Goal: Find specific page/section: Find specific page/section

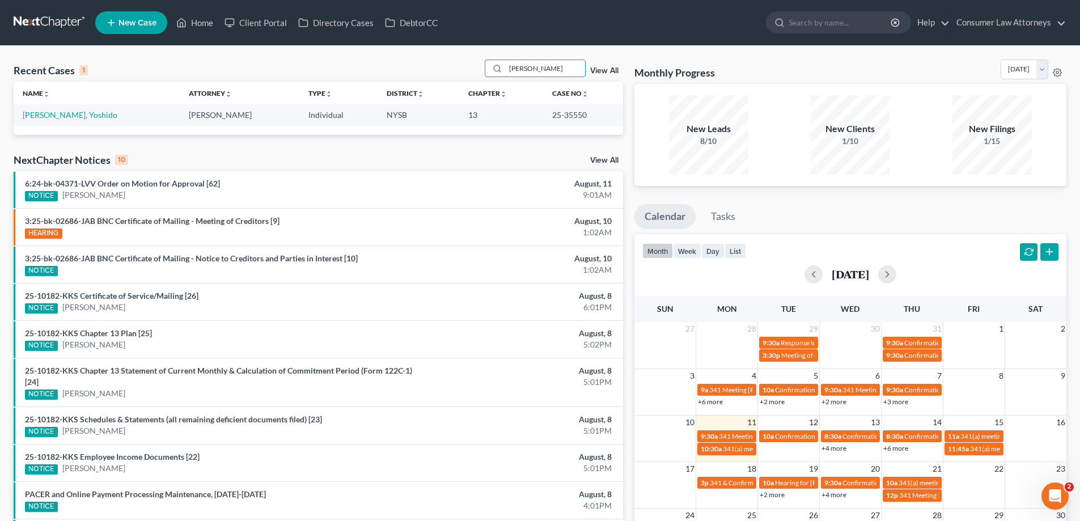
drag, startPoint x: 558, startPoint y: 73, endPoint x: 428, endPoint y: 75, distance: 130.4
click at [428, 75] on div "Recent Cases 1 [PERSON_NAME] View All" at bounding box center [318, 71] width 609 height 22
click at [532, 70] on input "[PERSON_NAME]" at bounding box center [545, 68] width 79 height 16
drag, startPoint x: 542, startPoint y: 69, endPoint x: 502, endPoint y: 69, distance: 40.8
click at [502, 69] on div "[PERSON_NAME]" at bounding box center [535, 69] width 101 height 18
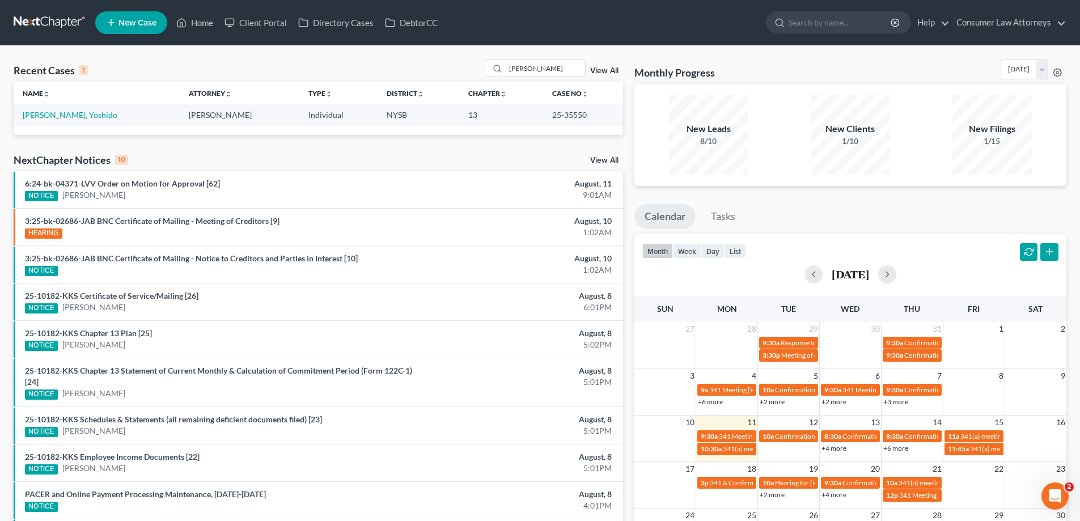
click at [458, 63] on div "Recent Cases 1 [PERSON_NAME] View All" at bounding box center [318, 71] width 609 height 22
click at [70, 114] on link "[PERSON_NAME], Yoshido" at bounding box center [70, 115] width 95 height 10
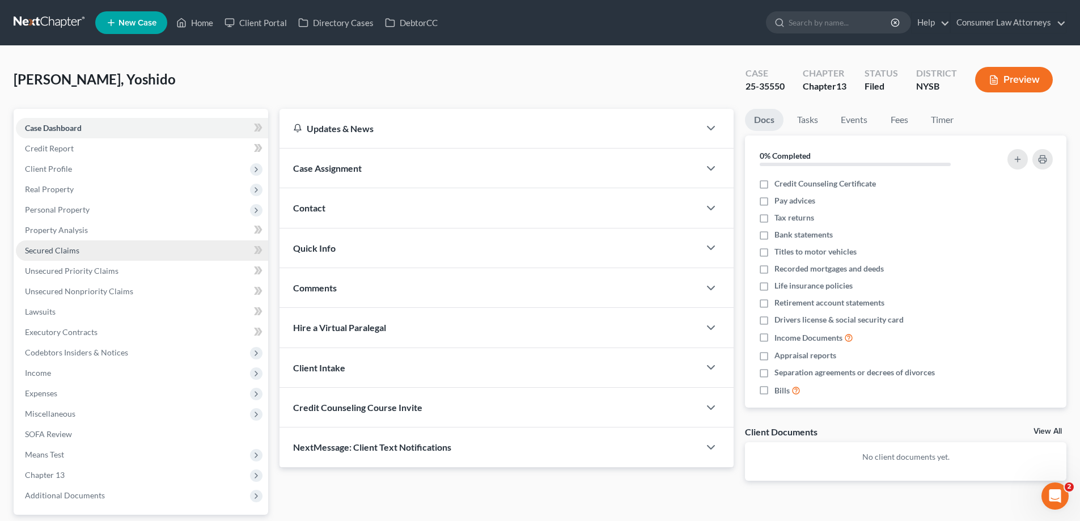
click at [66, 243] on link "Secured Claims" at bounding box center [142, 250] width 252 height 20
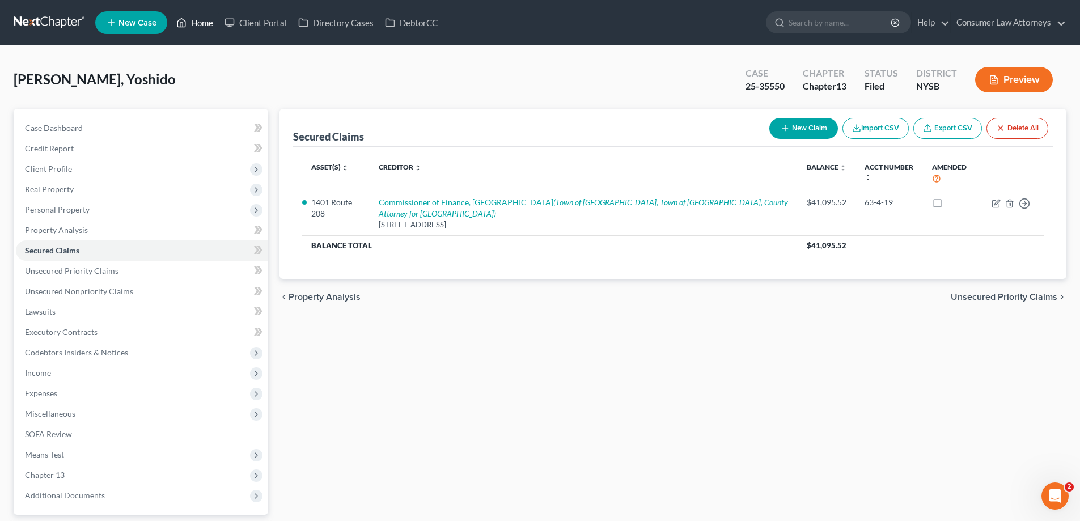
click at [201, 21] on link "Home" at bounding box center [195, 22] width 48 height 20
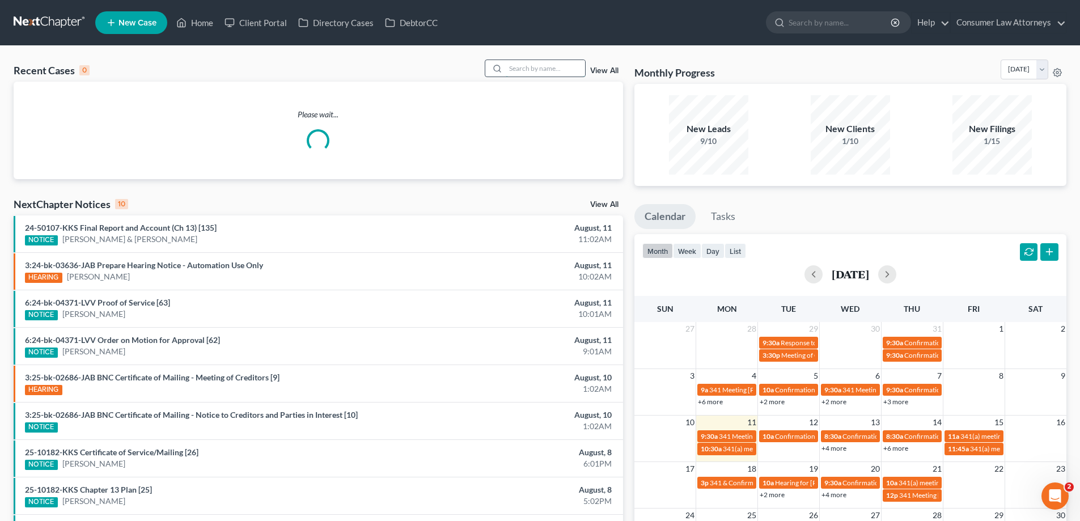
click at [538, 70] on input "search" at bounding box center [545, 68] width 79 height 16
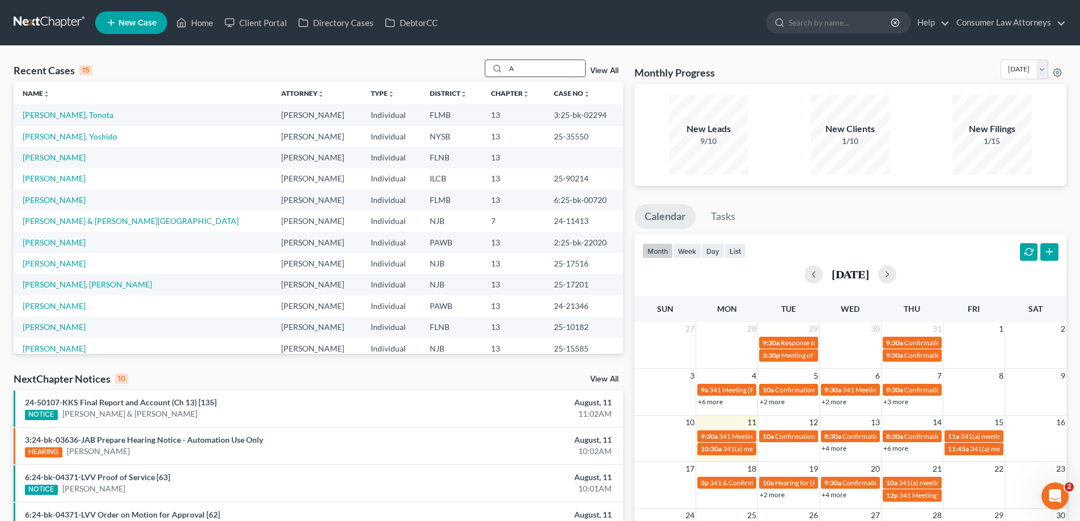
type input "Ar"
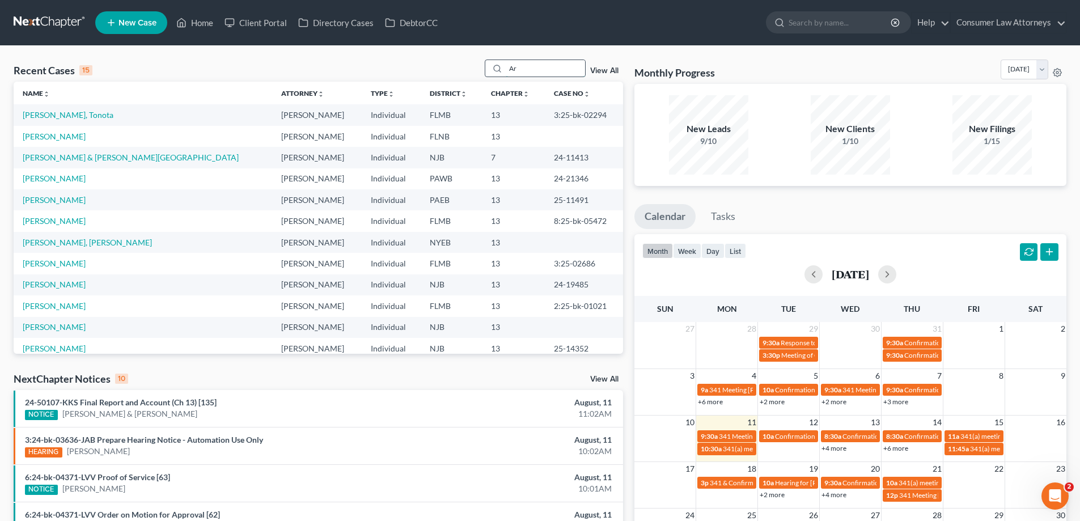
drag, startPoint x: 539, startPoint y: 70, endPoint x: 506, endPoint y: 70, distance: 32.9
click at [506, 70] on div "Ar" at bounding box center [535, 69] width 101 height 18
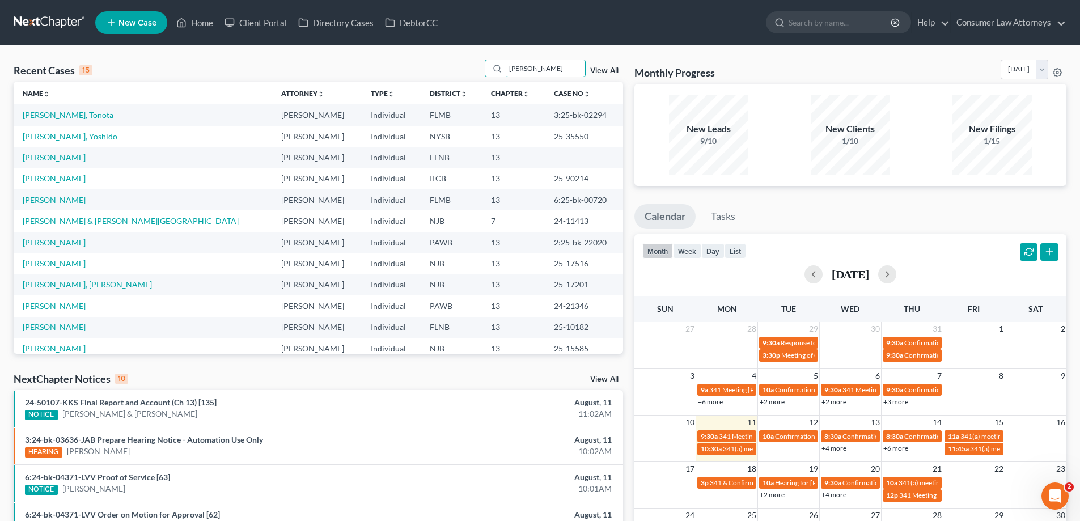
type input "[PERSON_NAME]"
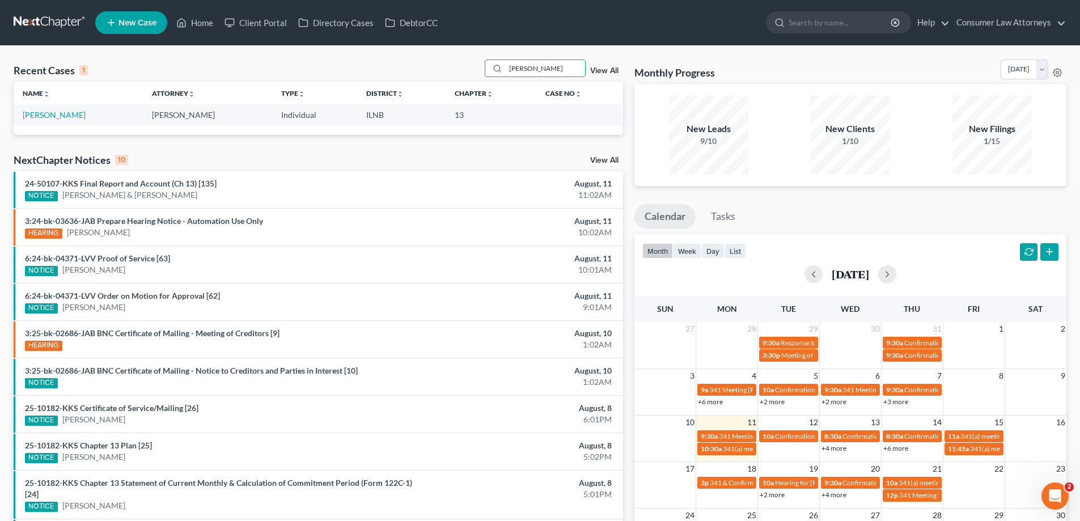
drag, startPoint x: 557, startPoint y: 66, endPoint x: 471, endPoint y: 63, distance: 85.6
click at [471, 63] on div "Recent Cases 1 [PERSON_NAME] View All" at bounding box center [318, 71] width 609 height 22
click at [471, 63] on div "Recent Cases 1 View All" at bounding box center [318, 71] width 609 height 22
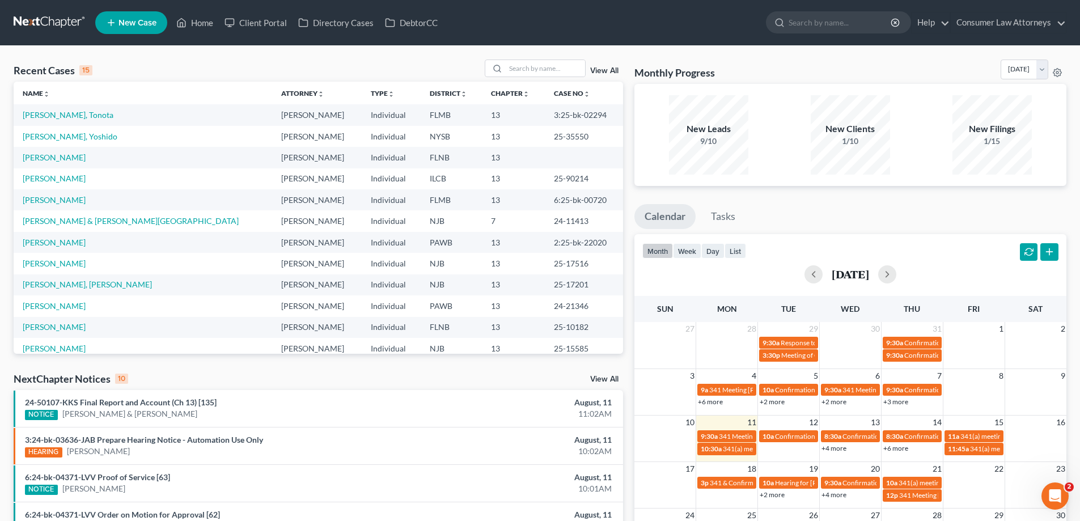
click at [267, 80] on div "Recent Cases 15 View All" at bounding box center [318, 71] width 609 height 22
